Goal: Task Accomplishment & Management: Use online tool/utility

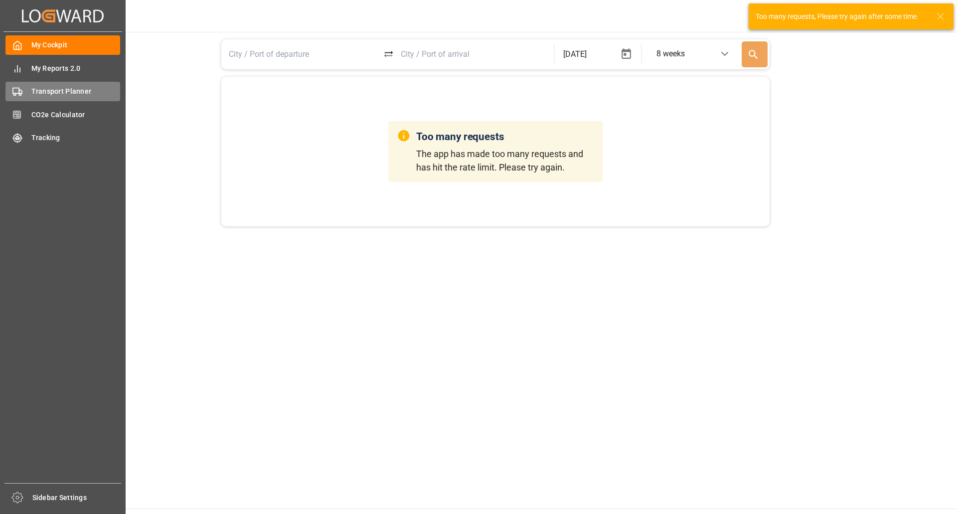
click at [42, 83] on div "Transport Planner Transport Planner" at bounding box center [62, 91] width 115 height 19
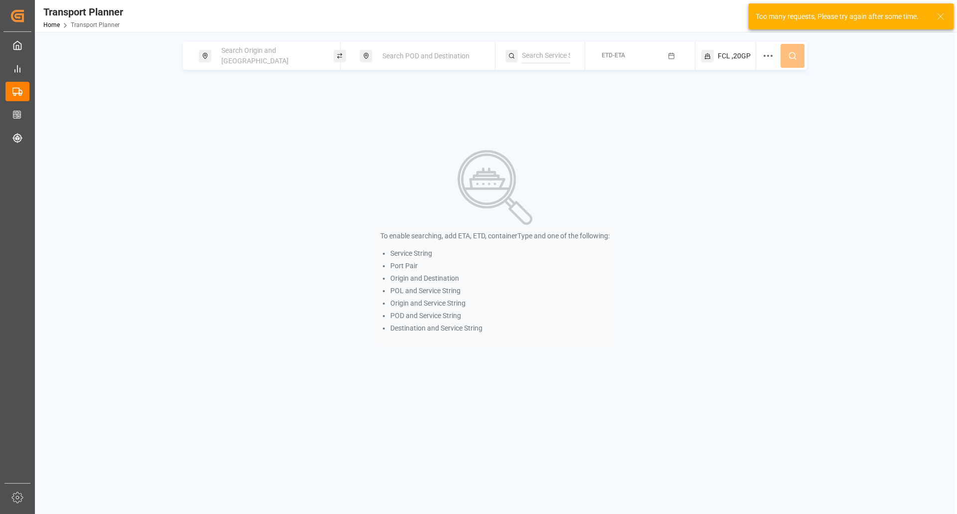
click at [277, 57] on span "Search Origin and [GEOGRAPHIC_DATA]" at bounding box center [254, 55] width 67 height 18
click at [248, 119] on div at bounding box center [269, 126] width 118 height 47
click at [246, 103] on input at bounding box center [260, 110] width 100 height 15
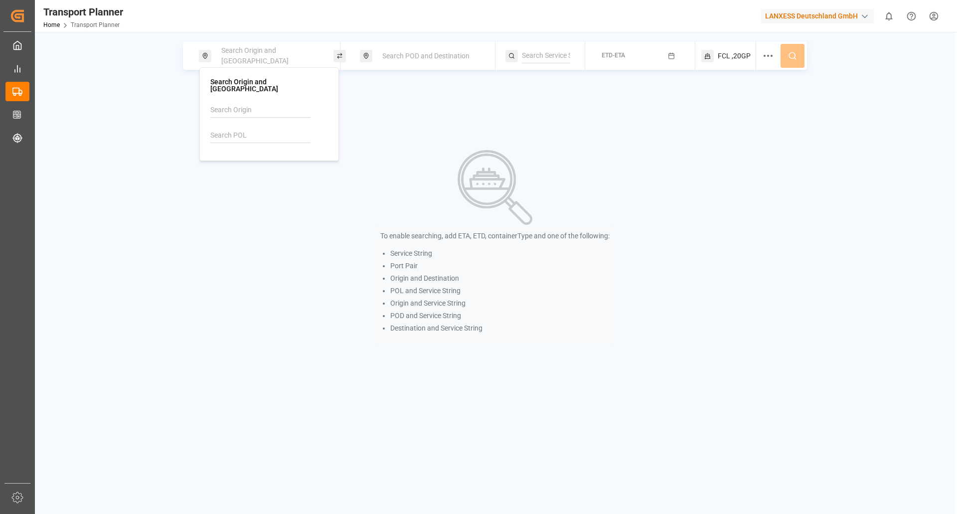
click at [240, 128] on input at bounding box center [260, 135] width 100 height 15
click at [238, 164] on div "[GEOGRAPHIC_DATA]" at bounding box center [252, 169] width 67 height 10
type input "DEHAM"
drag, startPoint x: 421, startPoint y: 41, endPoint x: 415, endPoint y: 56, distance: 16.3
click at [421, 41] on div "Origin || DEHAM Search POD and Destination ETD-ETA FCL ,20GP To enable searchin…" at bounding box center [495, 289] width 920 height 514
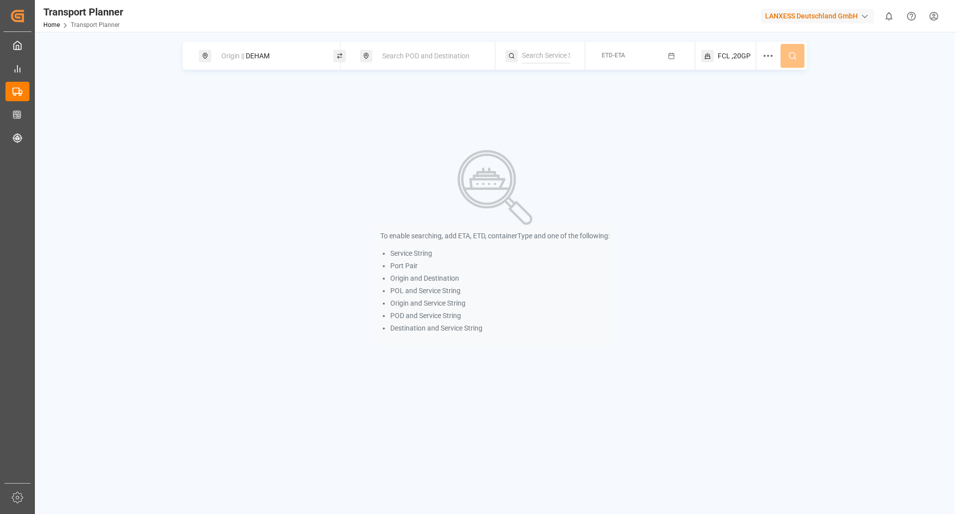
click at [415, 56] on span "Search POD and Destination" at bounding box center [425, 56] width 87 height 8
click at [404, 130] on input at bounding box center [422, 128] width 100 height 15
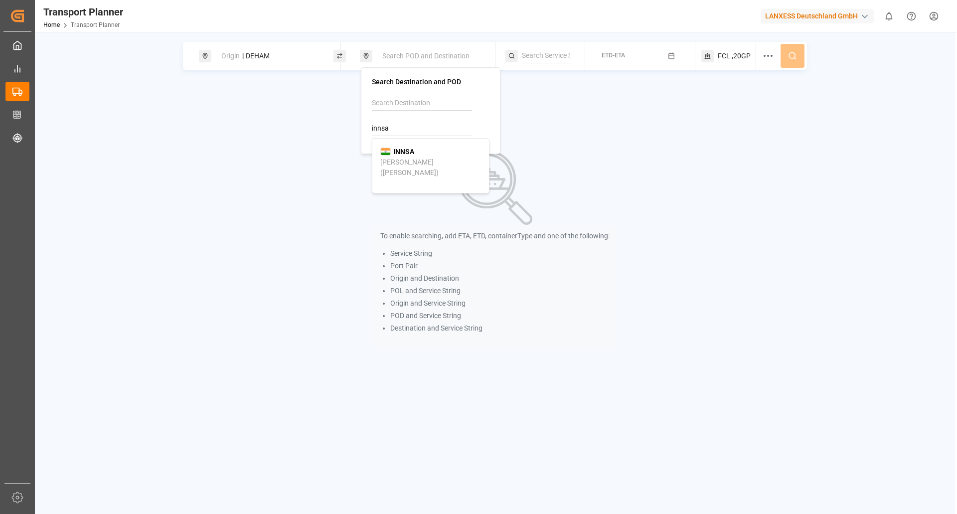
click at [399, 152] on b "INNSA" at bounding box center [403, 152] width 21 height 8
type input "INNSA"
drag, startPoint x: 651, startPoint y: 52, endPoint x: 643, endPoint y: 62, distance: 12.5
click at [650, 52] on button "ETD-ETA" at bounding box center [640, 55] width 98 height 19
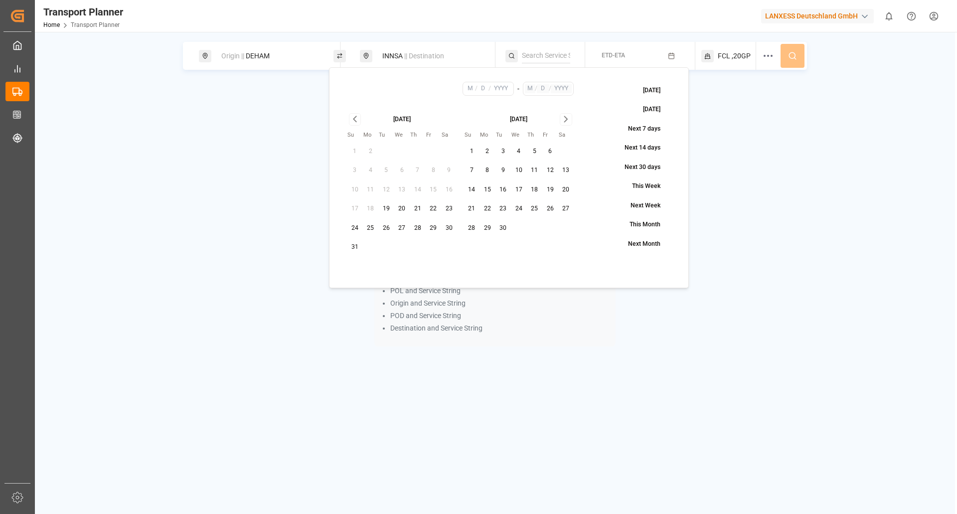
click at [452, 228] on button "30" at bounding box center [449, 228] width 16 height 16
type input "8"
type input "30"
type input "2025"
click at [564, 113] on div "[DATE] Su Mo Tu We Th Fr Sa 1 2 3 4 5 6 7 8 9 10 11 12 13 14 15 16 17 18 19 20 …" at bounding box center [460, 184] width 241 height 156
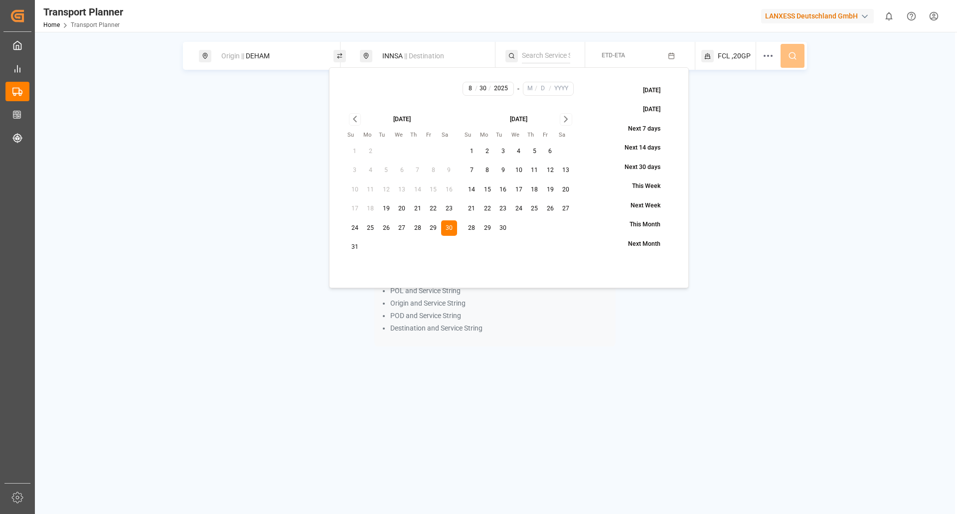
click at [564, 120] on icon "Go to next month" at bounding box center [565, 119] width 11 height 12
drag, startPoint x: 356, startPoint y: 245, endPoint x: 364, endPoint y: 244, distance: 8.0
click at [356, 246] on button "30" at bounding box center [355, 247] width 16 height 16
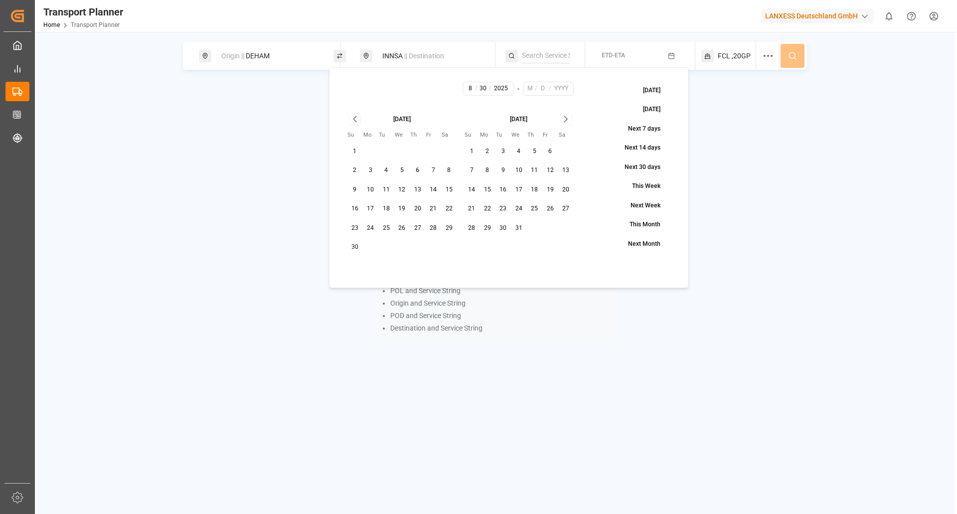
type input "11"
type input "30"
type input "2025"
click at [733, 56] on span ",20GP" at bounding box center [741, 56] width 19 height 10
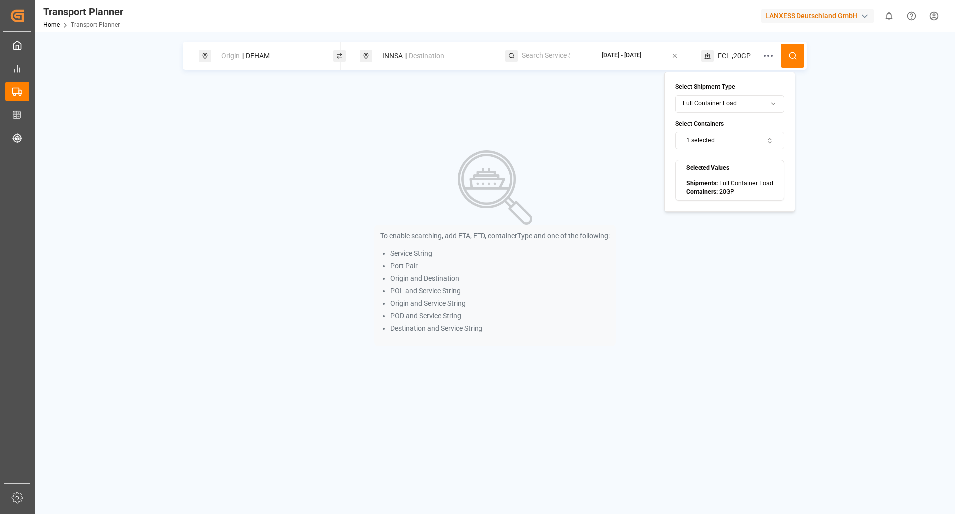
click at [793, 46] on button at bounding box center [792, 56] width 24 height 24
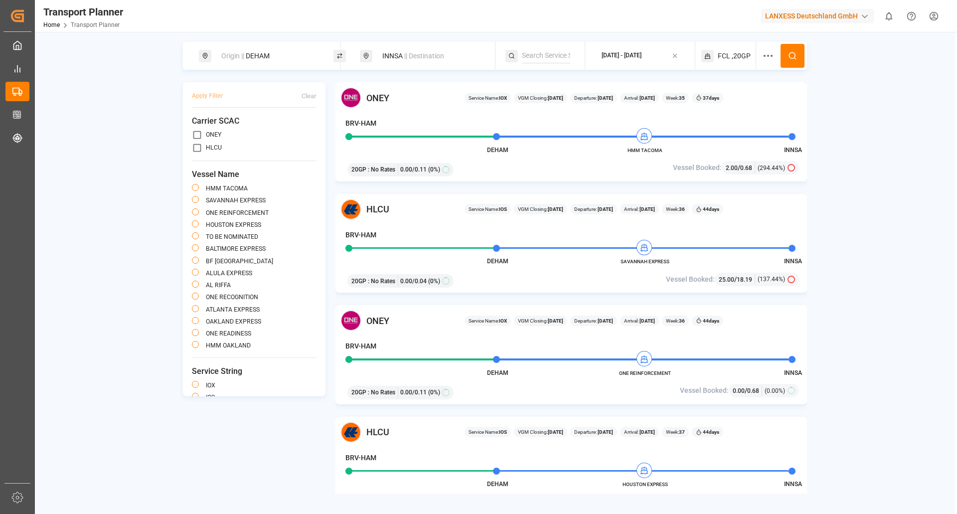
click at [763, 59] on icon at bounding box center [768, 56] width 12 height 12
click at [782, 174] on button "Select..." at bounding box center [777, 176] width 91 height 17
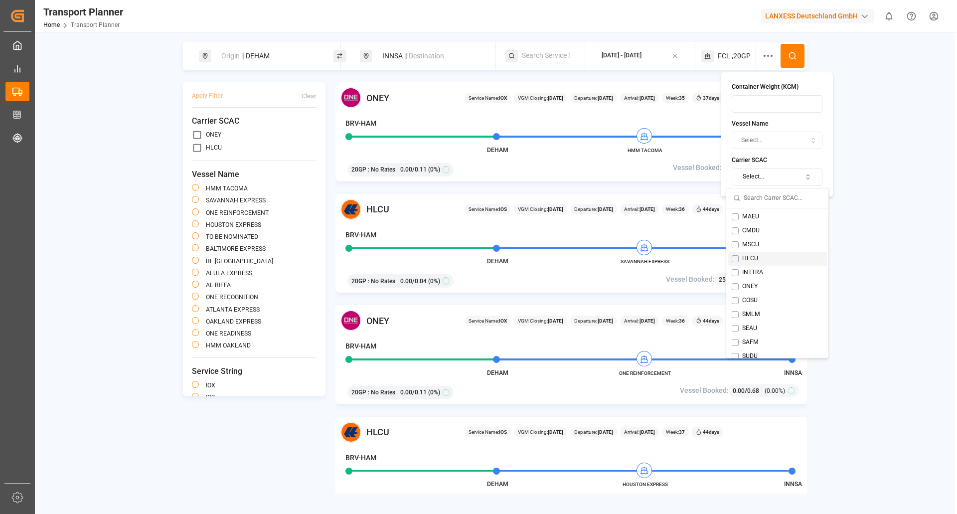
click at [734, 260] on button "Suggestions" at bounding box center [735, 258] width 7 height 7
click at [791, 56] on icon at bounding box center [792, 55] width 9 height 9
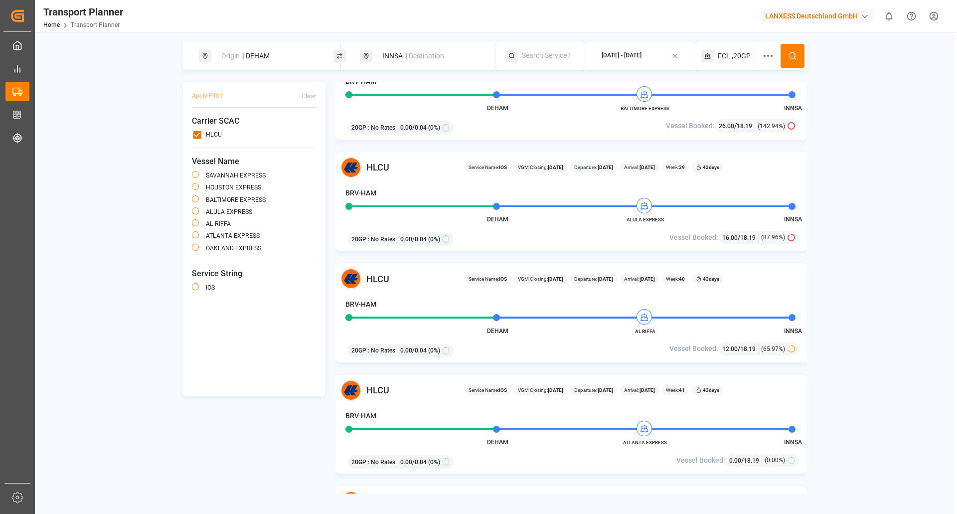
scroll to position [249, 0]
